Goal: Transaction & Acquisition: Purchase product/service

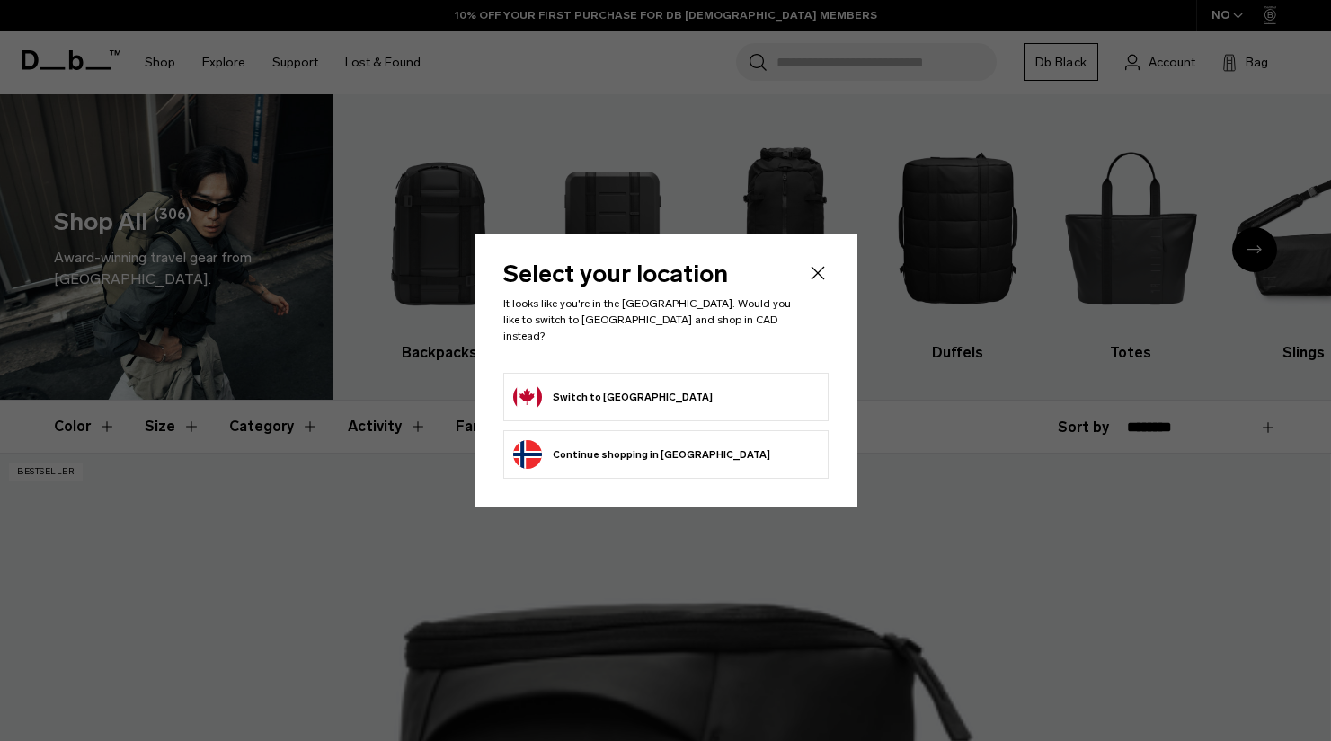
click at [814, 276] on icon "Close" at bounding box center [818, 273] width 22 height 22
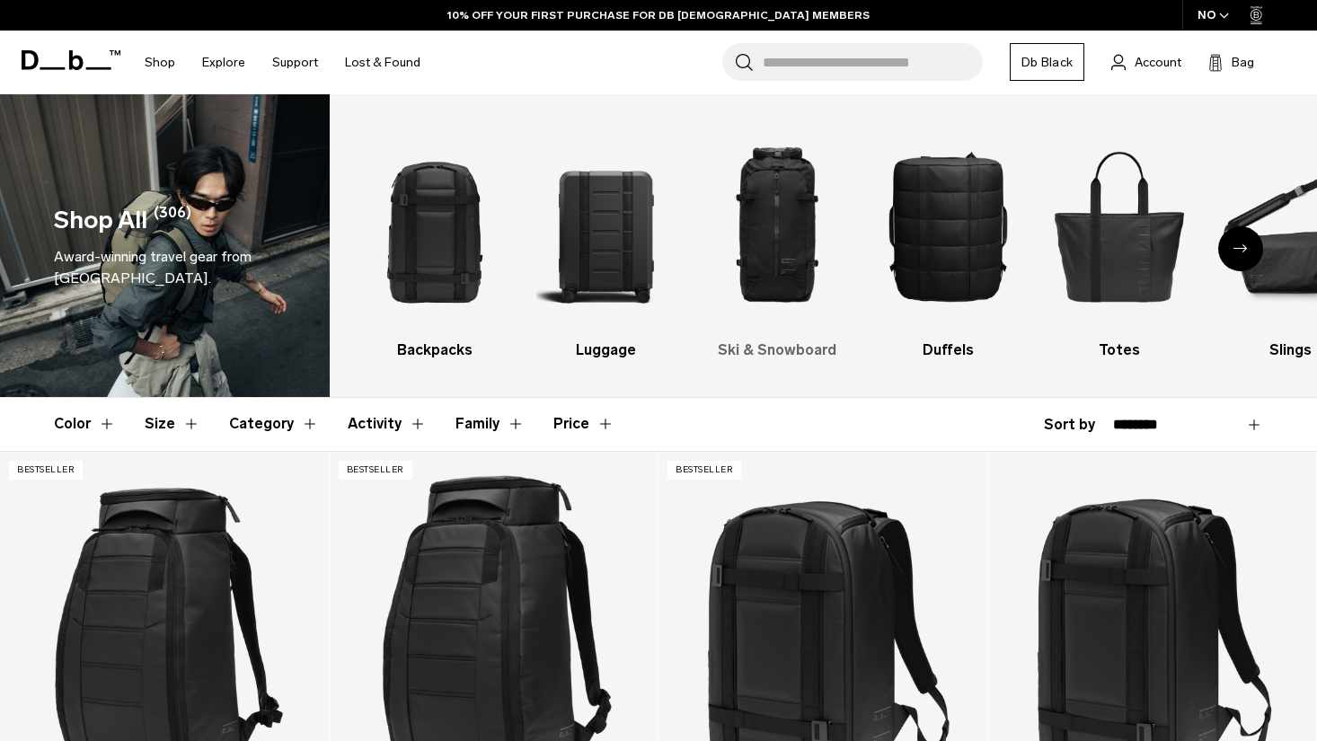
click at [784, 237] on img "3 / 10" at bounding box center [776, 225] width 139 height 209
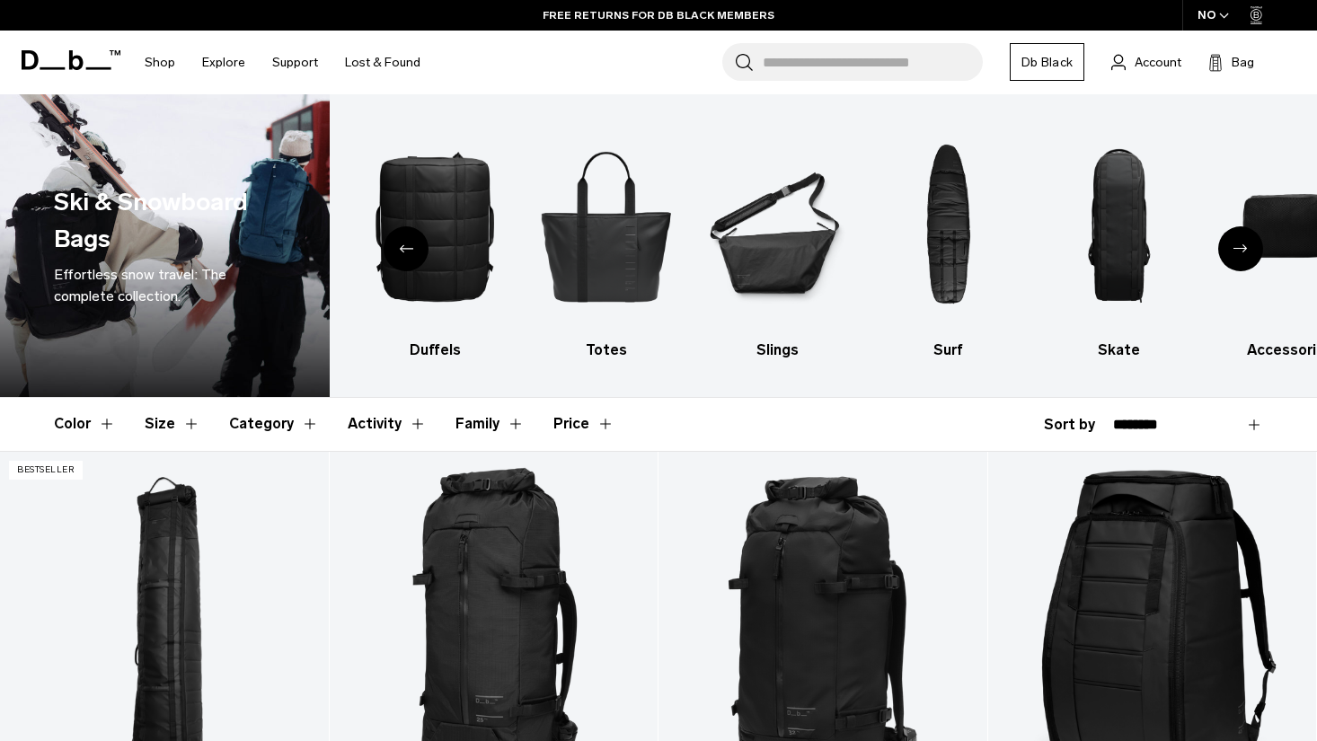
click at [1215, 14] on div "NO" at bounding box center [1214, 15] width 63 height 31
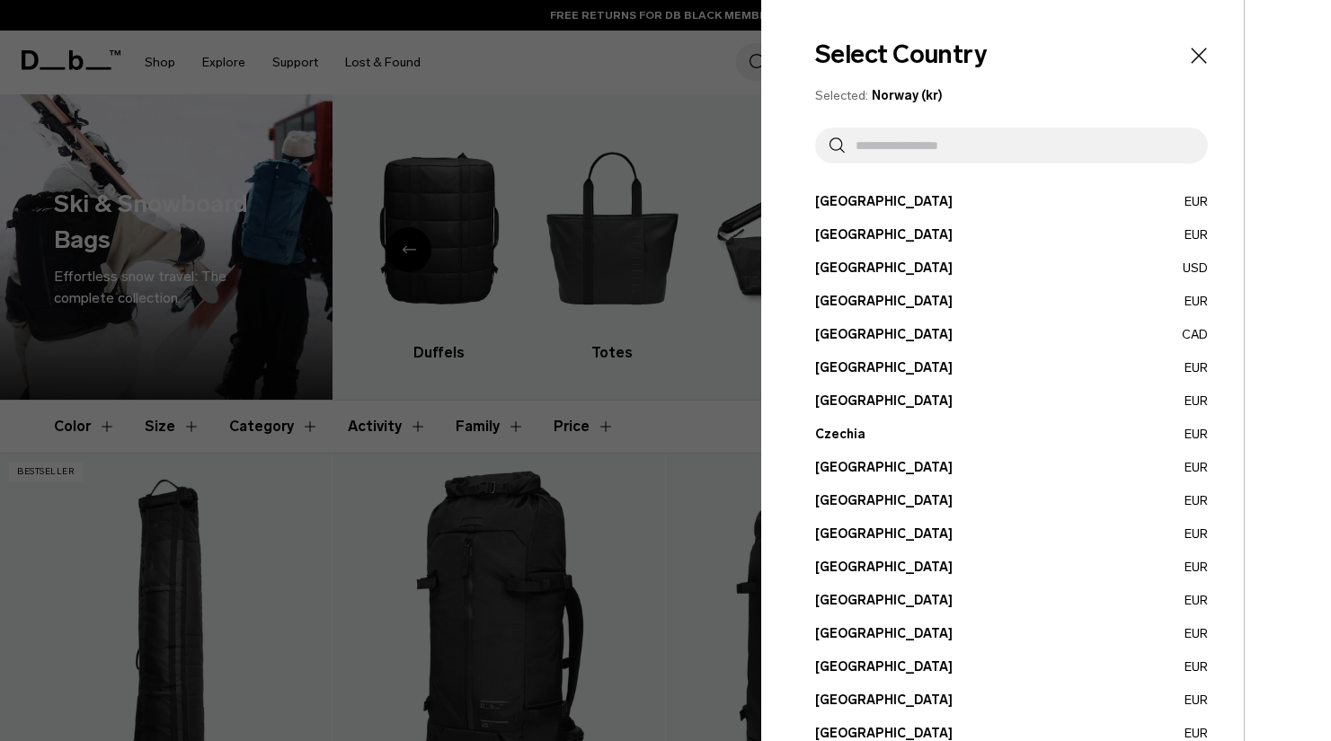
click at [850, 335] on button "Canada CAD" at bounding box center [1011, 334] width 393 height 19
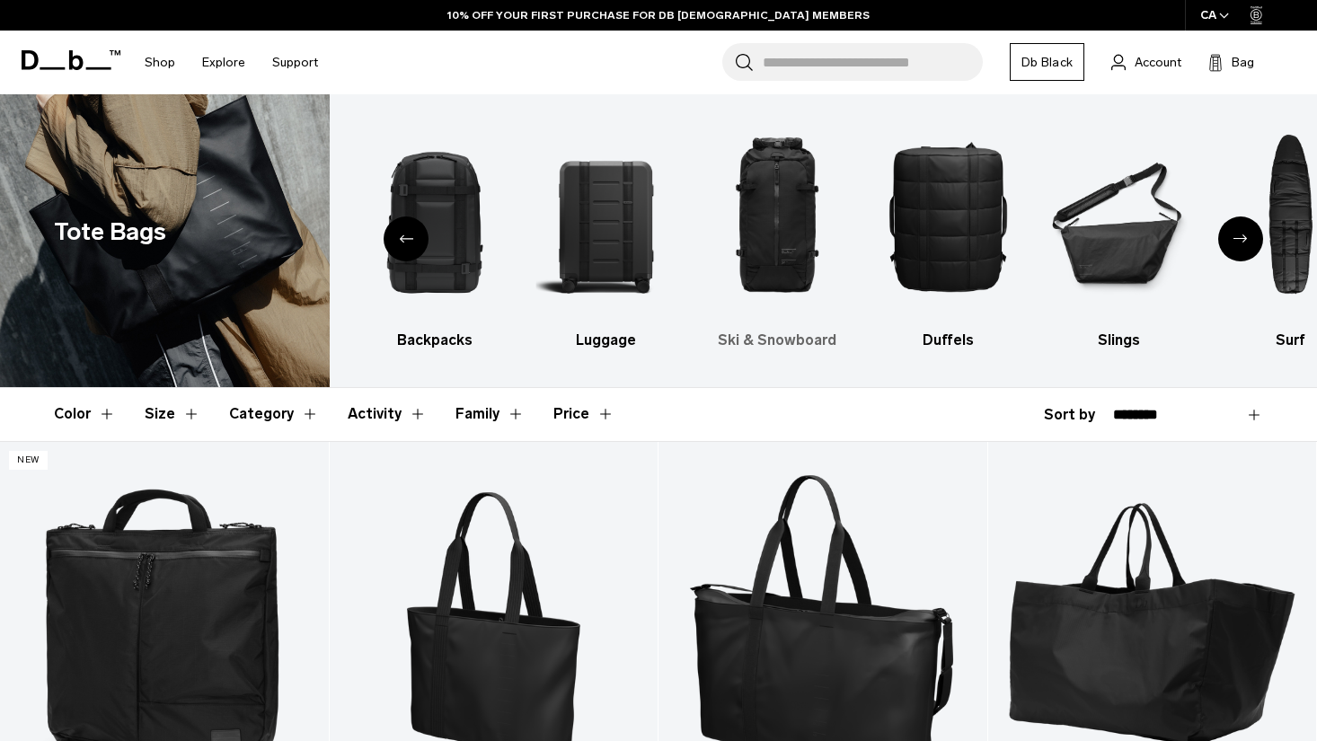
click at [790, 218] on img "4 / 10" at bounding box center [776, 215] width 139 height 209
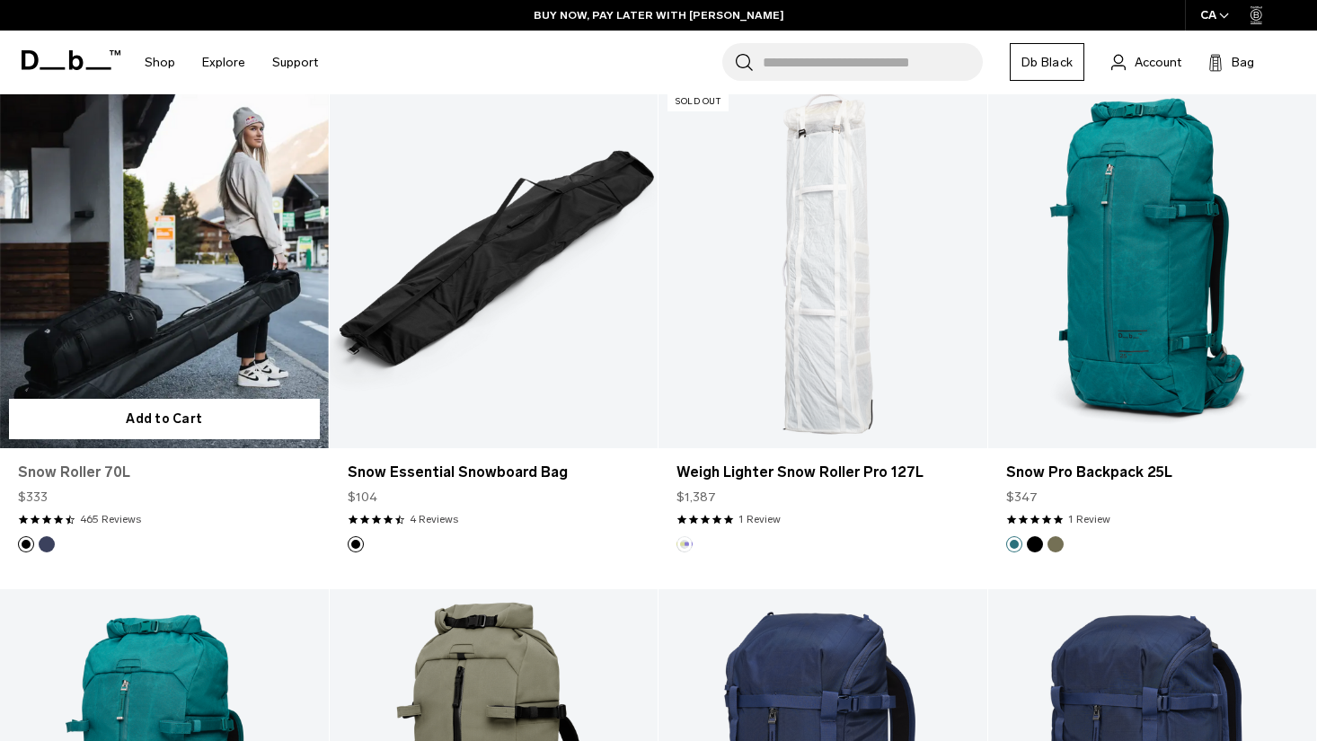
scroll to position [1858, 0]
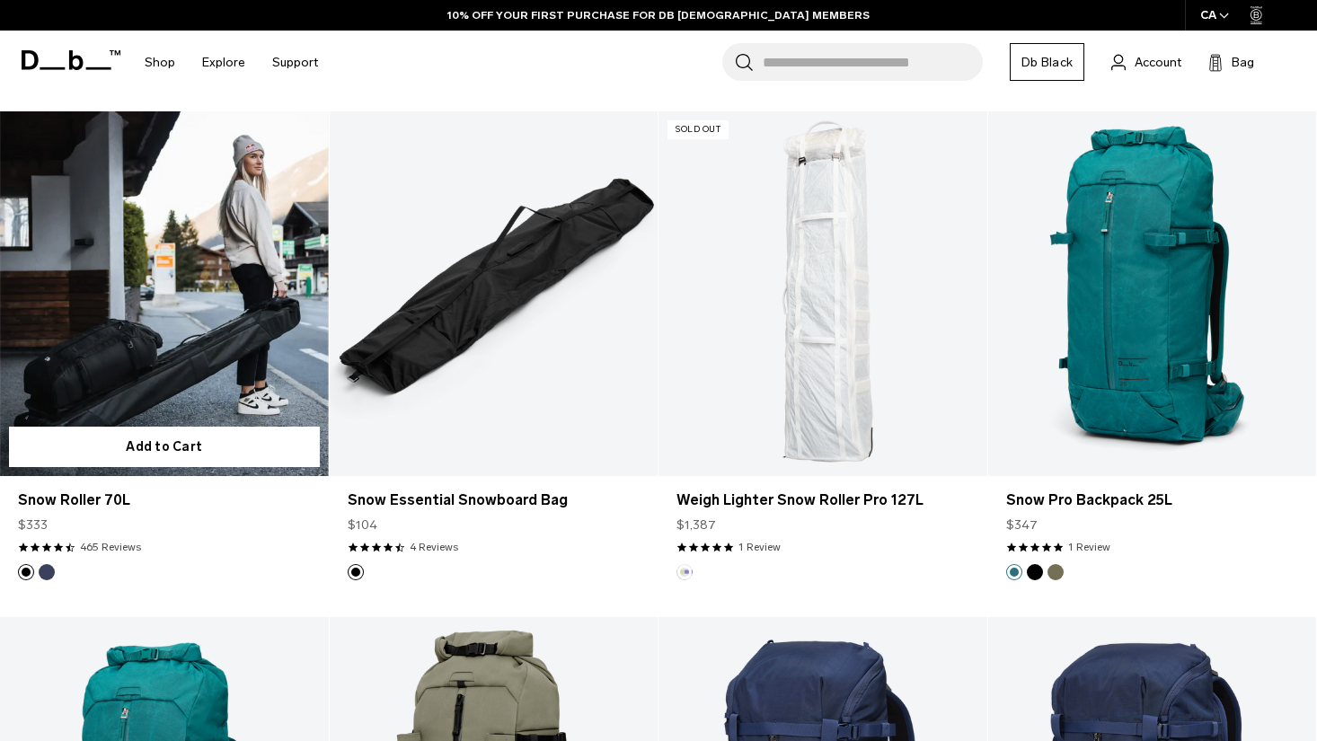
click at [27, 575] on button "Black Out" at bounding box center [26, 572] width 16 height 16
click at [101, 500] on link "Snow Roller 70L" at bounding box center [164, 501] width 293 height 22
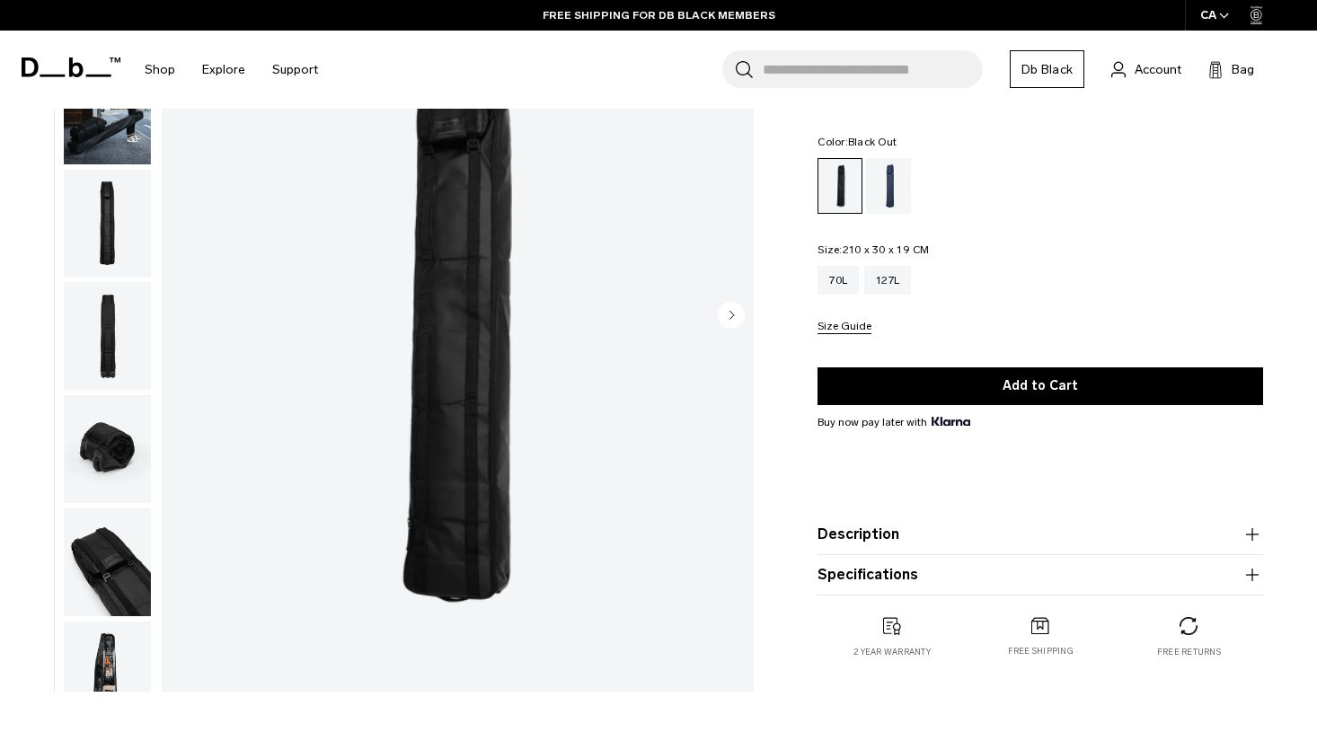
scroll to position [180, 0]
